Goal: Information Seeking & Learning: Check status

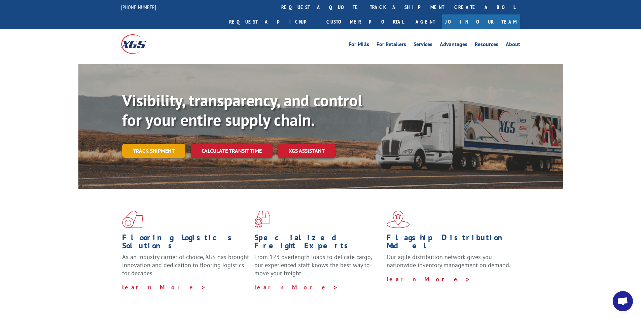
click at [140, 144] on link "Track shipment" at bounding box center [153, 151] width 63 height 14
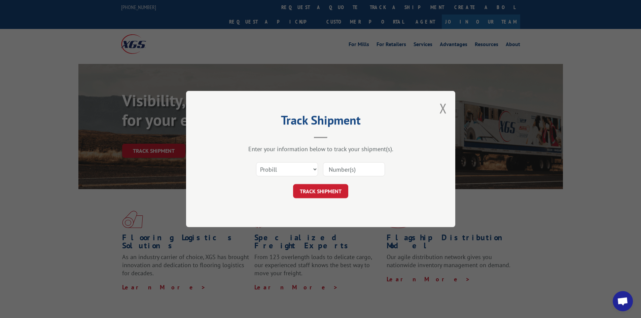
click at [346, 171] on input at bounding box center [354, 169] width 62 height 14
paste input "17563451"
type input "17563451"
click at [329, 195] on button "TRACK SHIPMENT" at bounding box center [320, 191] width 55 height 14
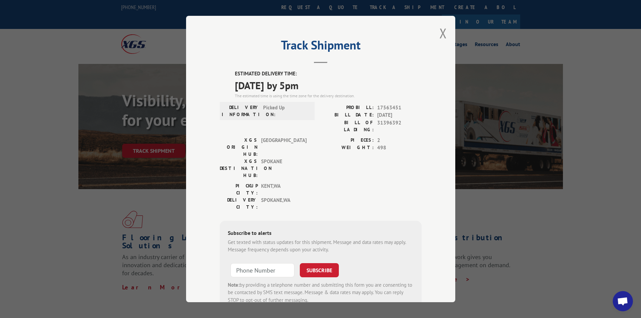
click at [384, 144] on span "498" at bounding box center [399, 148] width 44 height 8
drag, startPoint x: 271, startPoint y: 166, endPoint x: 259, endPoint y: 167, distance: 11.8
click at [261, 197] on span "SPOKANE , [GEOGRAPHIC_DATA]" at bounding box center [283, 204] width 45 height 14
click at [256, 197] on div "DELIVERY CITY: [GEOGRAPHIC_DATA] , [GEOGRAPHIC_DATA]" at bounding box center [265, 204] width 91 height 14
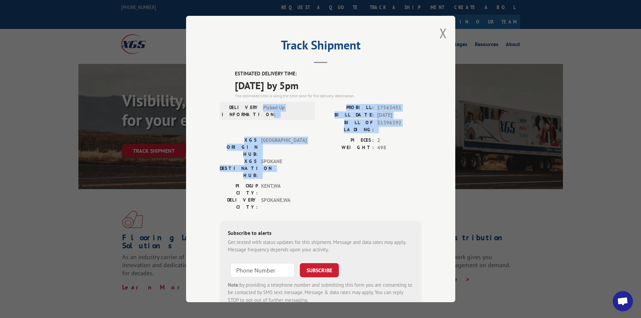
drag, startPoint x: 256, startPoint y: 129, endPoint x: 259, endPoint y: 146, distance: 17.1
click at [259, 146] on div "ESTIMATED DELIVERY TIME: [DATE] by 5pm The estimated time is using the time zon…" at bounding box center [321, 191] width 202 height 242
click at [385, 113] on span "[DATE]" at bounding box center [399, 115] width 44 height 8
drag, startPoint x: 360, startPoint y: 108, endPoint x: 365, endPoint y: 145, distance: 38.0
click at [365, 144] on div "ESTIMATED DELIVERY TIME: [DATE] by 5pm The estimated time is using the time zon…" at bounding box center [321, 191] width 202 height 242
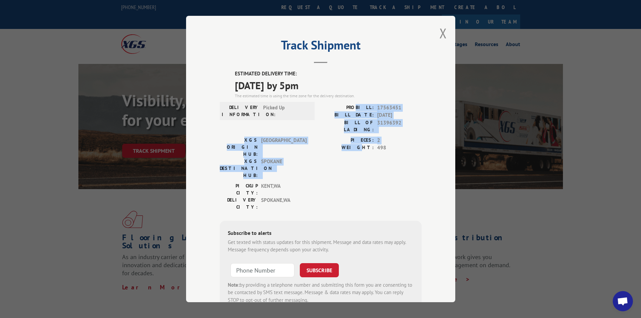
click at [365, 146] on div "PIECES: 2 WEIGHT: 498" at bounding box center [371, 160] width 101 height 46
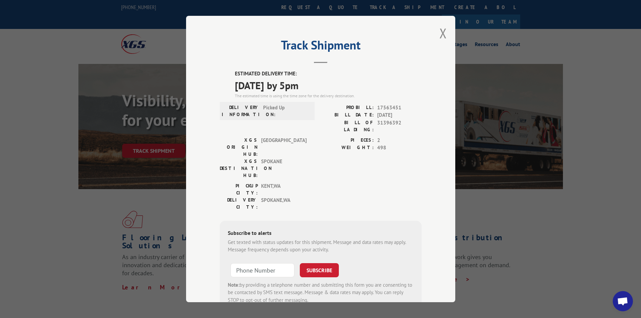
drag, startPoint x: 389, startPoint y: 143, endPoint x: 388, endPoint y: 135, distance: 8.1
click at [389, 144] on span "498" at bounding box center [399, 148] width 44 height 8
drag, startPoint x: 310, startPoint y: 175, endPoint x: 310, endPoint y: 170, distance: 5.1
click at [310, 175] on div "ESTIMATED DELIVERY TIME: [DATE] by 5pm The estimated time is using the time zon…" at bounding box center [321, 191] width 202 height 242
